Goal: Transaction & Acquisition: Purchase product/service

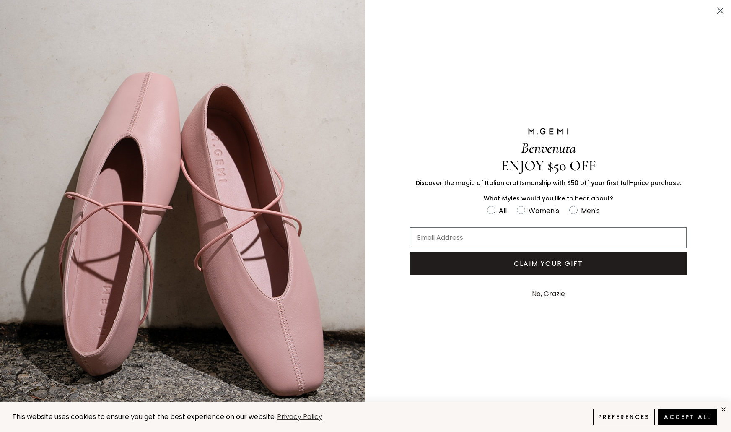
click at [407, 311] on div "Benvenuta ENJOY $50 OFF Discover the magic of Italian craftsmanship with $50 of…" at bounding box center [548, 216] width 327 height 432
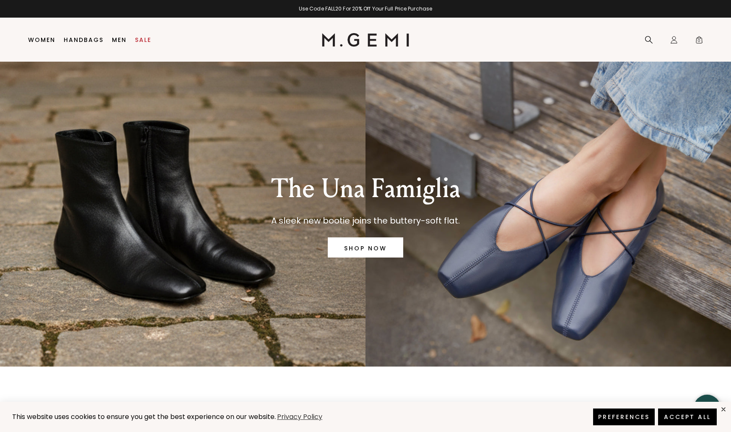
click at [627, 417] on button "Preferences" at bounding box center [624, 416] width 62 height 17
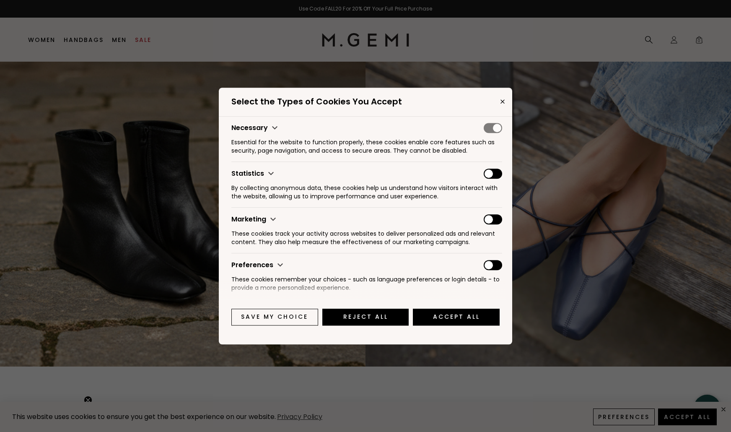
click at [502, 101] on icon "Close" at bounding box center [502, 101] width 3 height 3
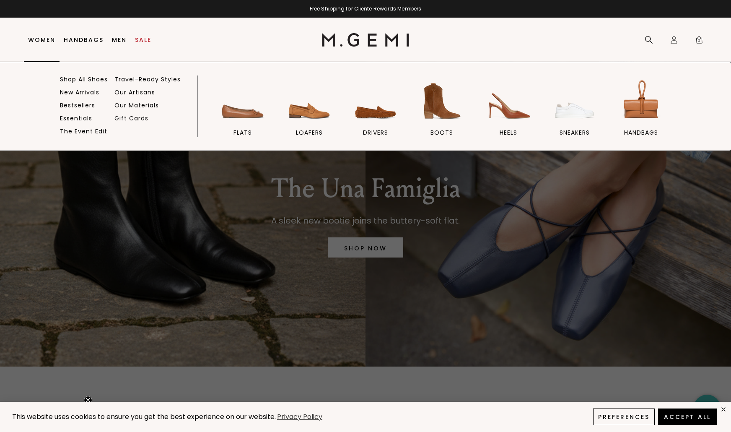
click at [44, 39] on link "Women" at bounding box center [41, 39] width 27 height 7
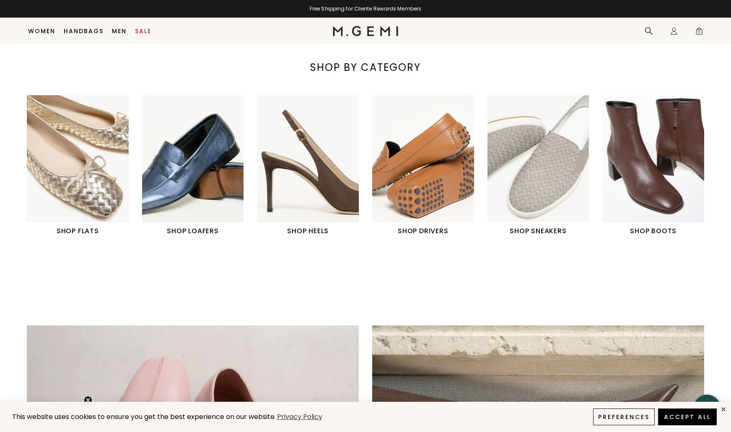
scroll to position [320, 0]
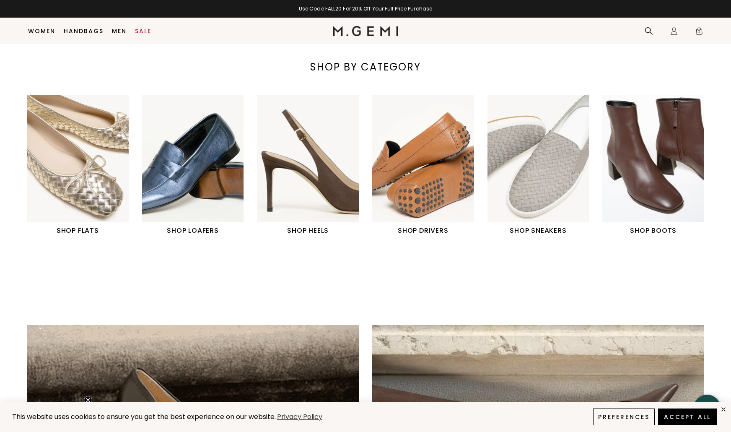
click at [78, 231] on h1 "SHOP FLATS" at bounding box center [78, 231] width 102 height 10
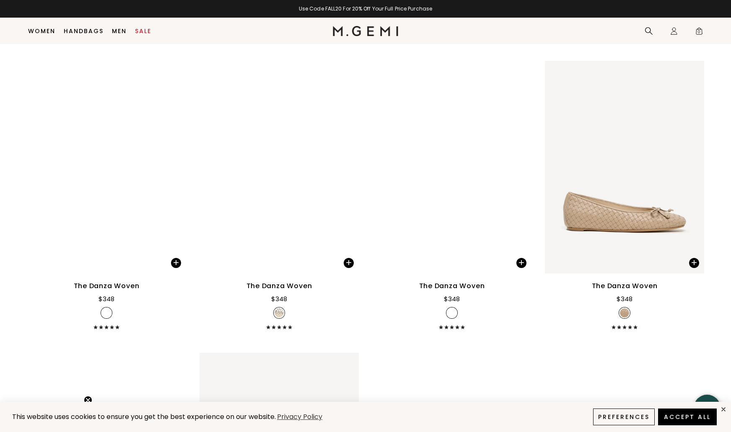
scroll to position [967, 0]
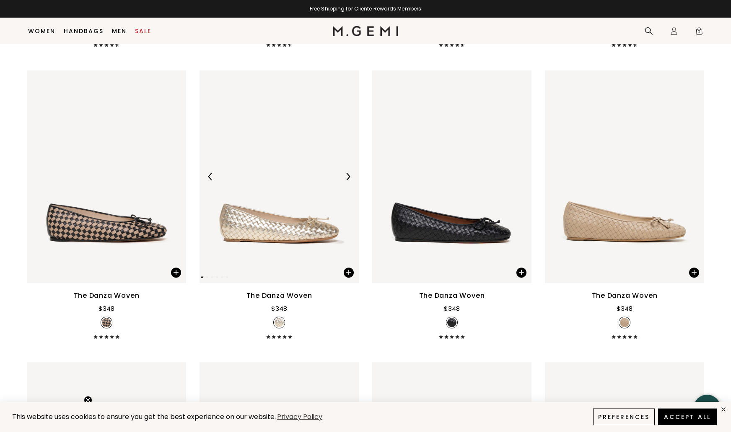
click at [276, 238] on img at bounding box center [279, 176] width 159 height 213
click at [276, 237] on img at bounding box center [279, 176] width 159 height 213
click at [347, 180] on img at bounding box center [348, 177] width 8 height 8
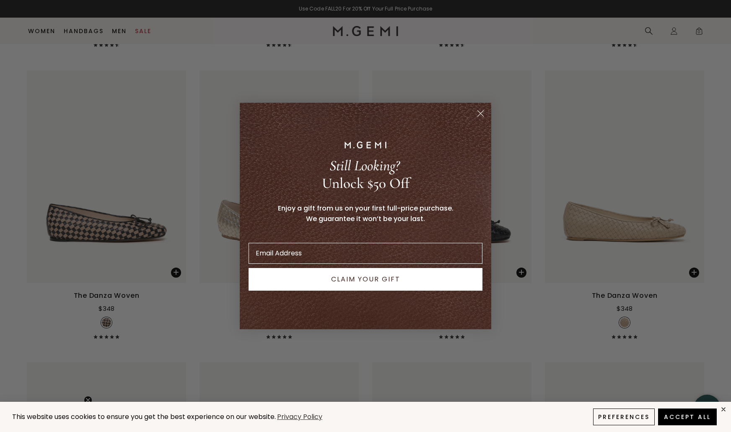
click at [479, 114] on circle "Close dialog" at bounding box center [481, 114] width 14 height 14
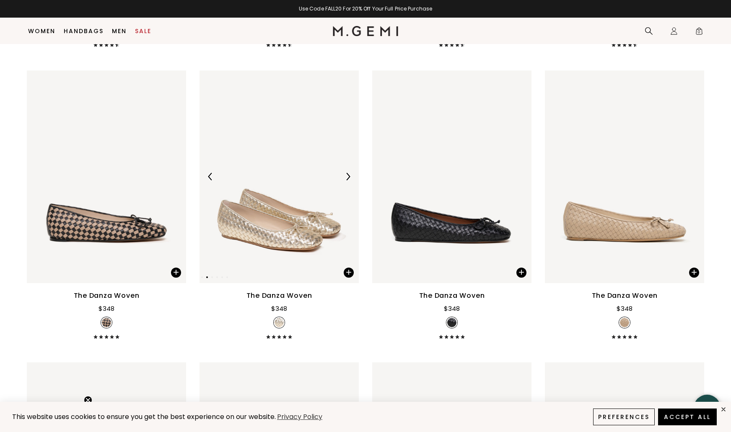
click at [347, 180] on img at bounding box center [348, 177] width 8 height 8
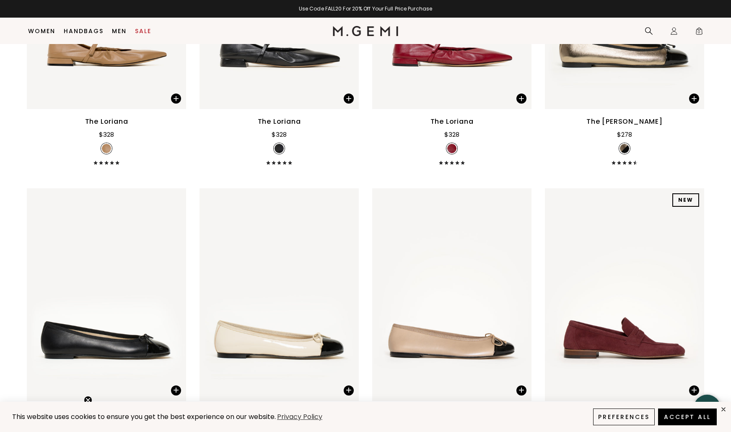
scroll to position [3480, 0]
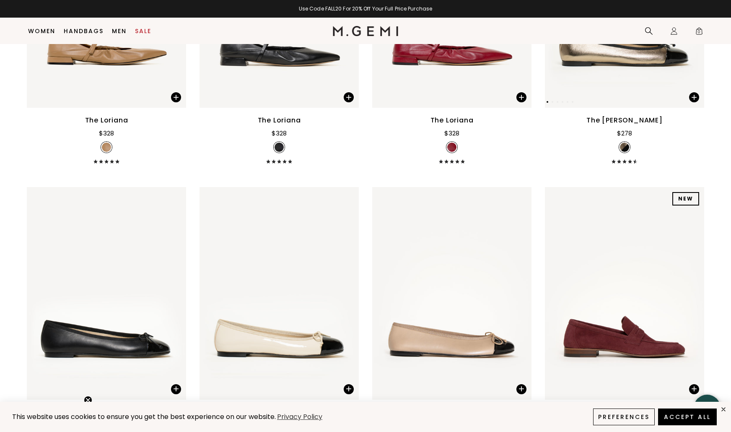
click at [627, 68] on img at bounding box center [624, 1] width 159 height 213
click at [619, 125] on div "The Rosa" at bounding box center [625, 120] width 76 height 10
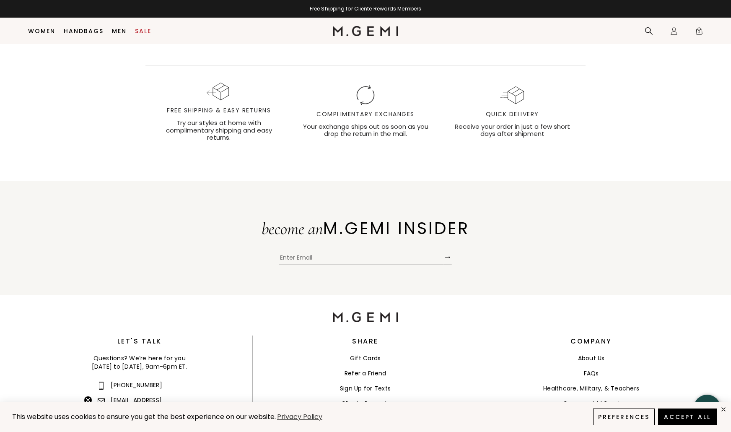
scroll to position [5714, 0]
click at [143, 30] on link "Sale" at bounding box center [143, 31] width 16 height 7
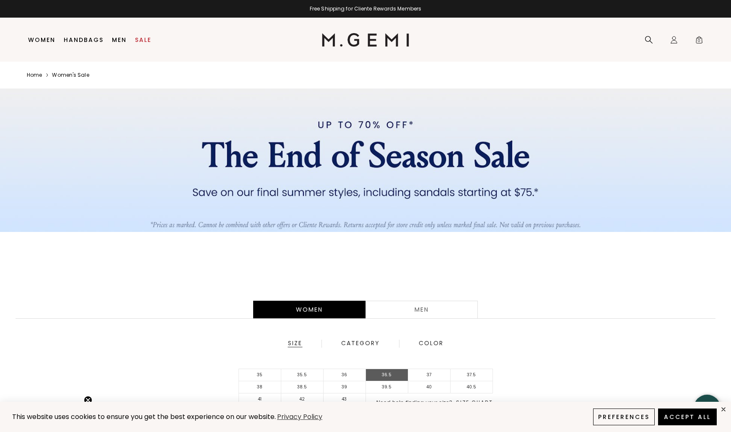
click at [382, 374] on li "36.5" at bounding box center [387, 375] width 42 height 12
click at [327, 309] on div "Women" at bounding box center [309, 310] width 112 height 18
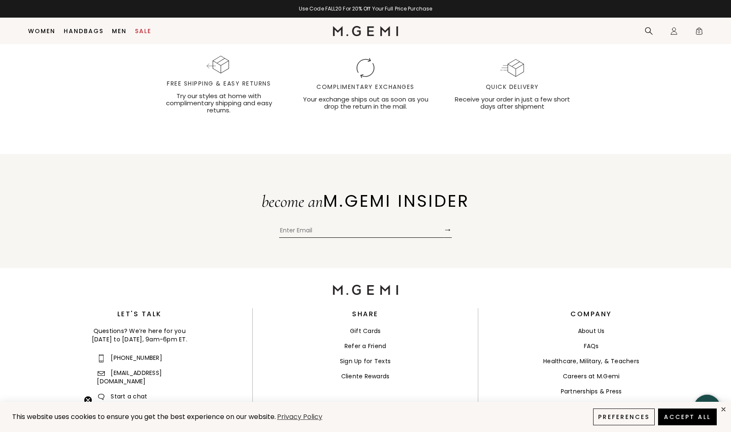
scroll to position [3438, 0]
